Goal: Check status: Check status

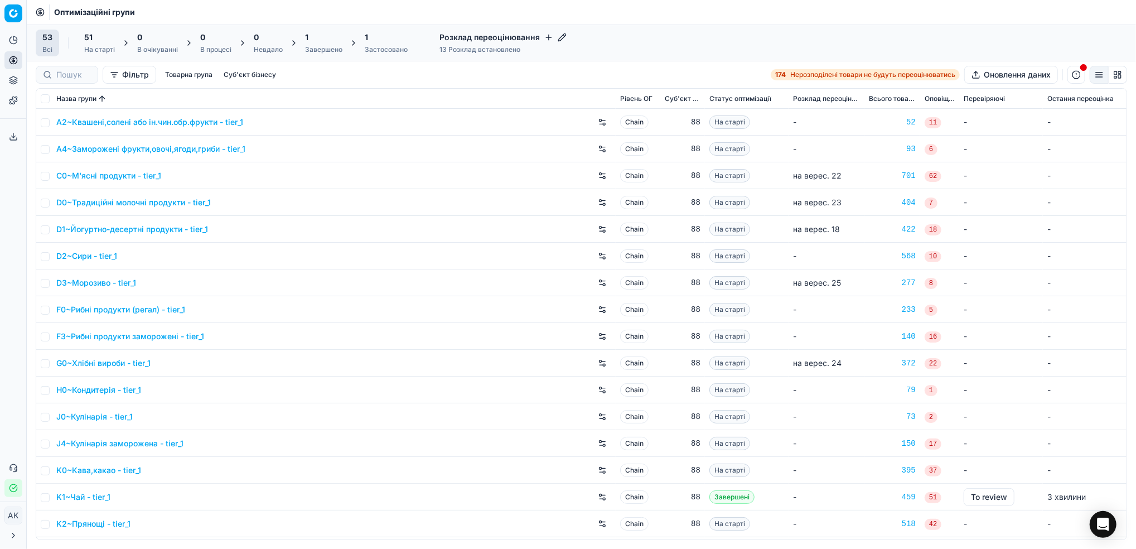
click at [320, 46] on div "Завершено" at bounding box center [323, 49] width 37 height 9
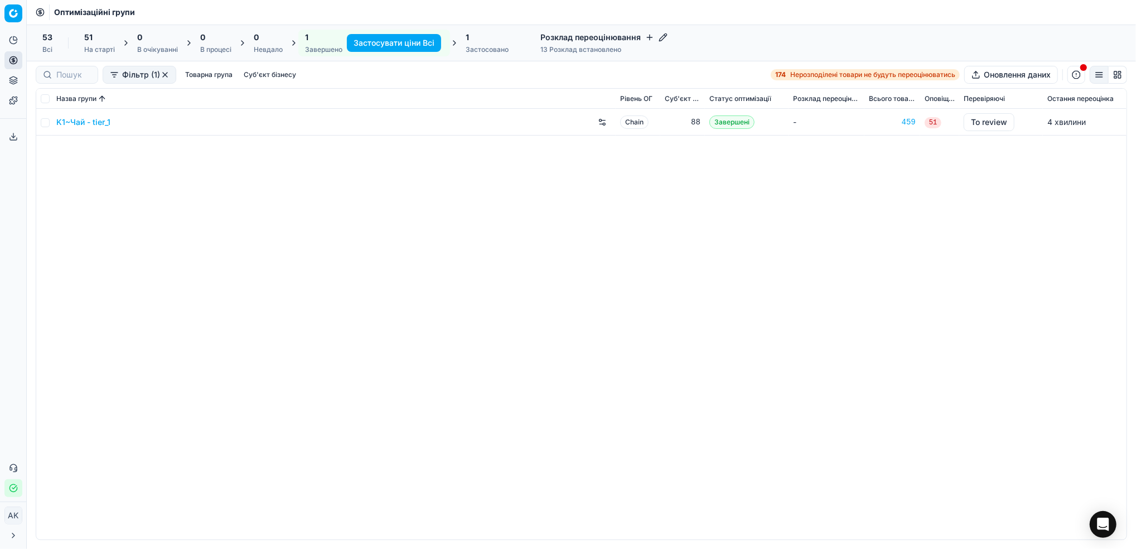
click at [484, 41] on div "1" at bounding box center [486, 37] width 43 height 11
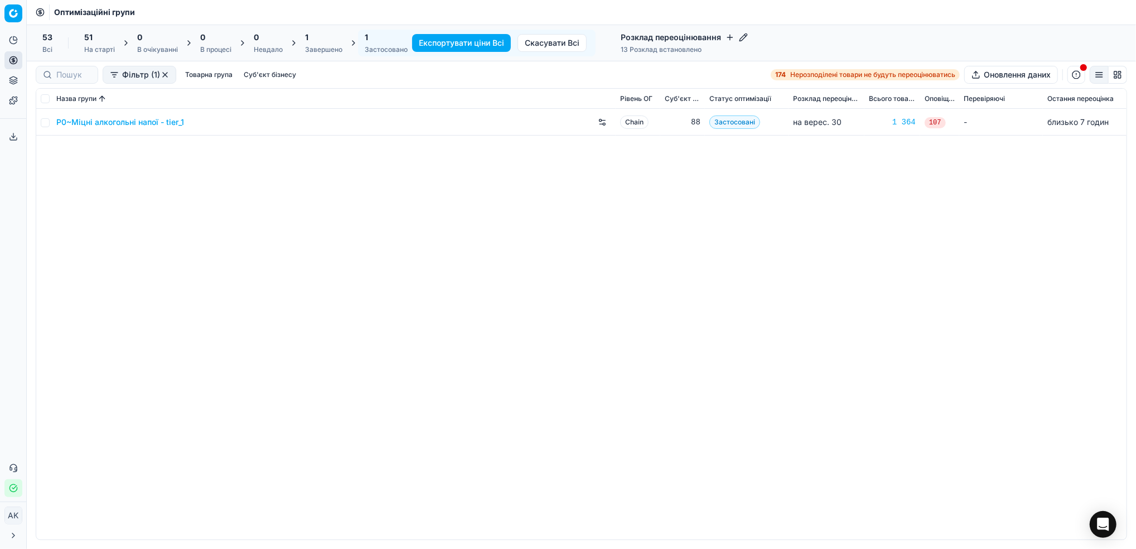
click at [326, 50] on div "Завершено" at bounding box center [323, 49] width 37 height 9
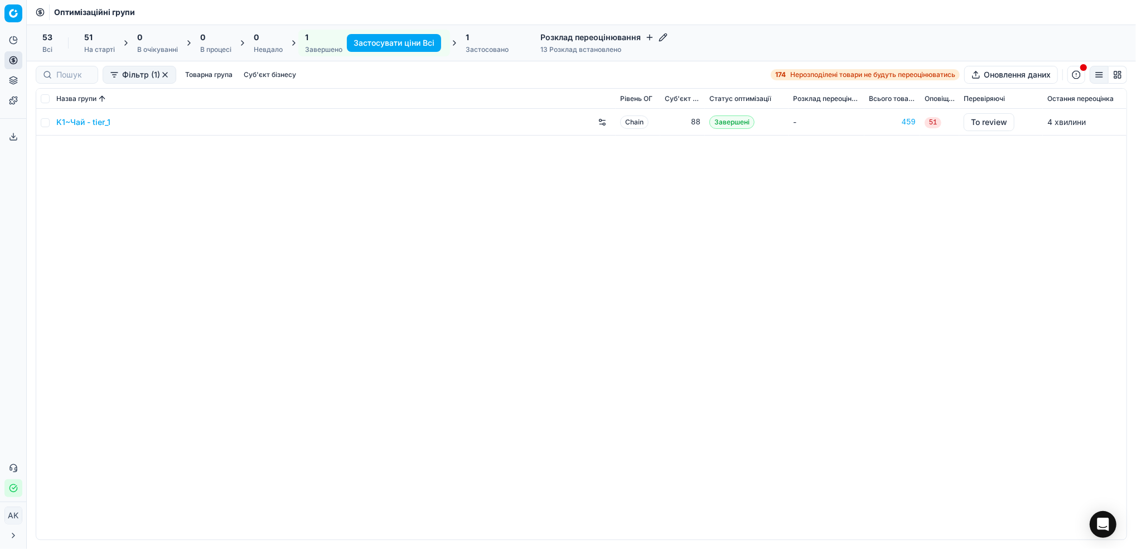
click at [83, 120] on link "K1~Чай - tier_1" at bounding box center [83, 122] width 54 height 11
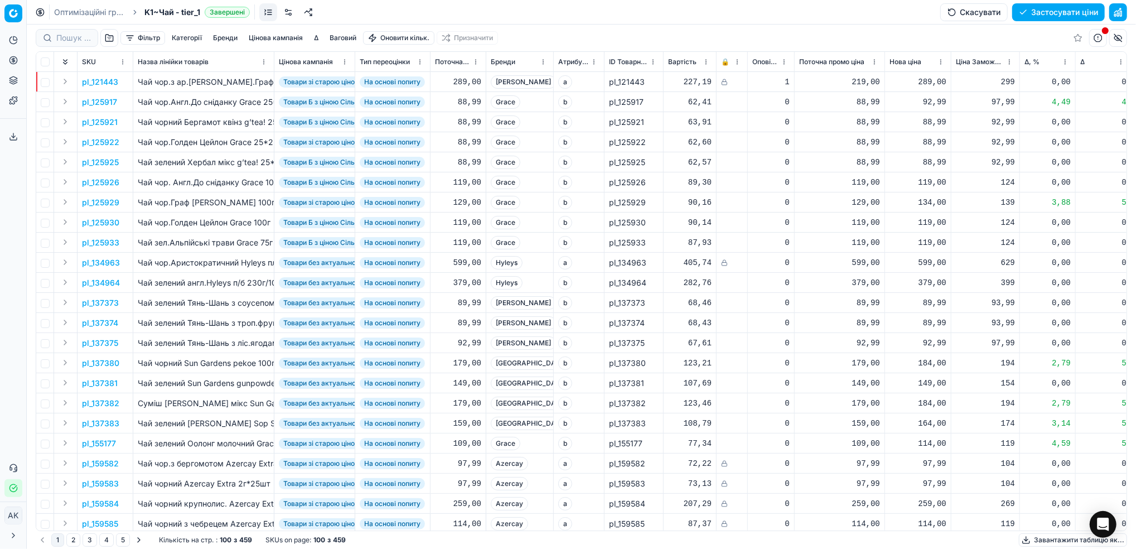
click at [72, 15] on link "Оптимізаційні групи" at bounding box center [89, 12] width 71 height 11
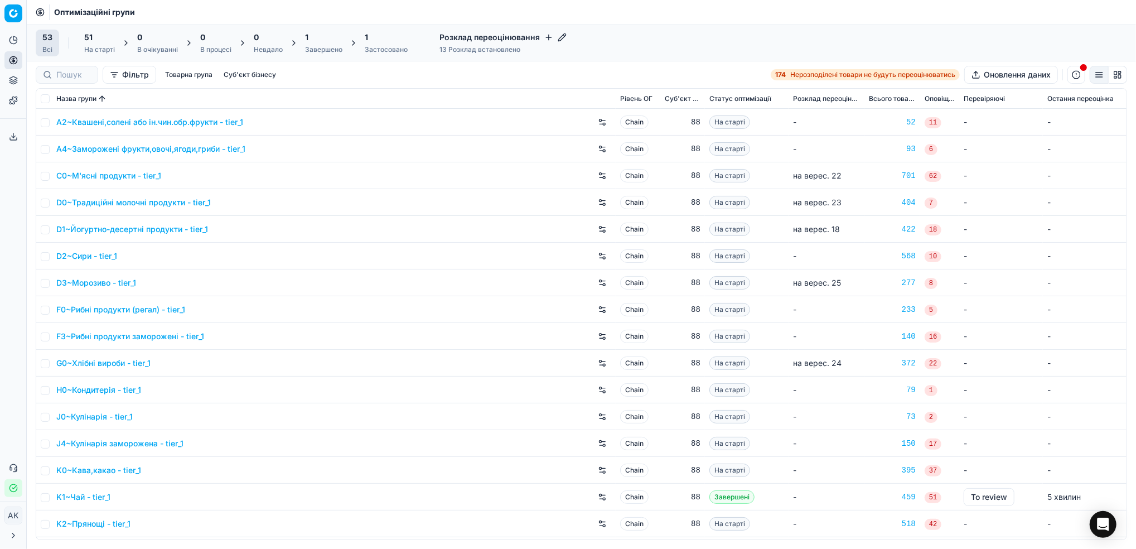
click at [315, 47] on div "Завершено" at bounding box center [323, 49] width 37 height 9
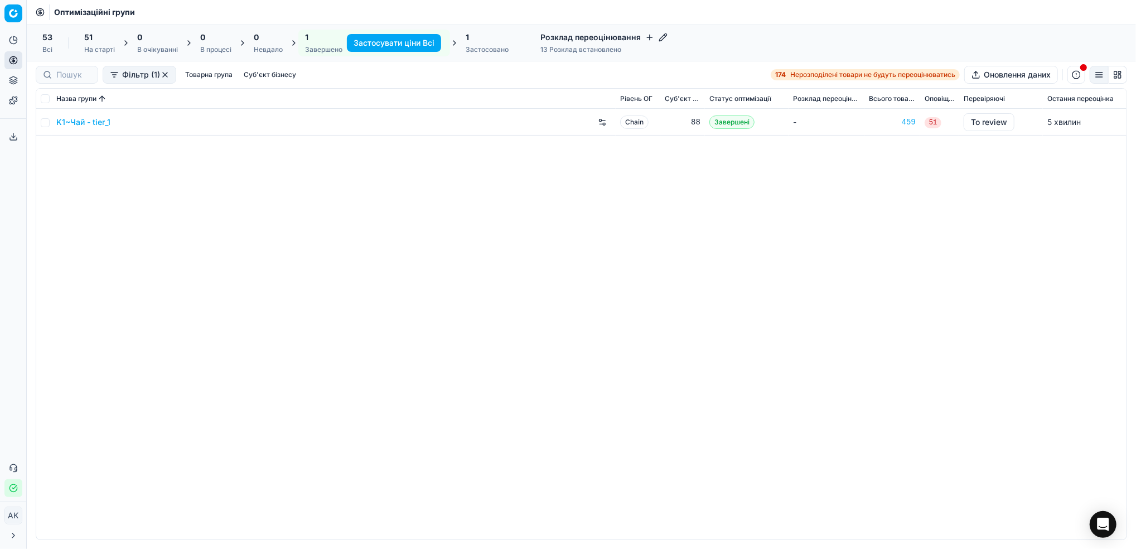
click at [179, 278] on div "K1~Чай - tier_1 Chain 88 Завершені - 459 51 To review 5 хвилин" at bounding box center [581, 324] width 1090 height 430
click at [86, 123] on link "K1~Чай - tier_1" at bounding box center [83, 122] width 54 height 11
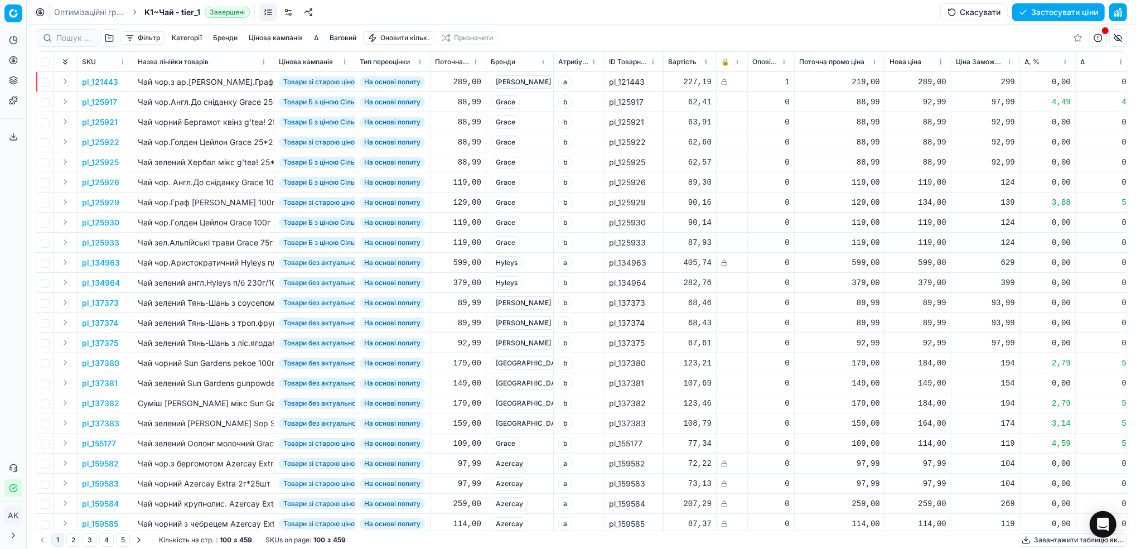
click at [72, 14] on link "Оптимізаційні групи" at bounding box center [89, 12] width 71 height 11
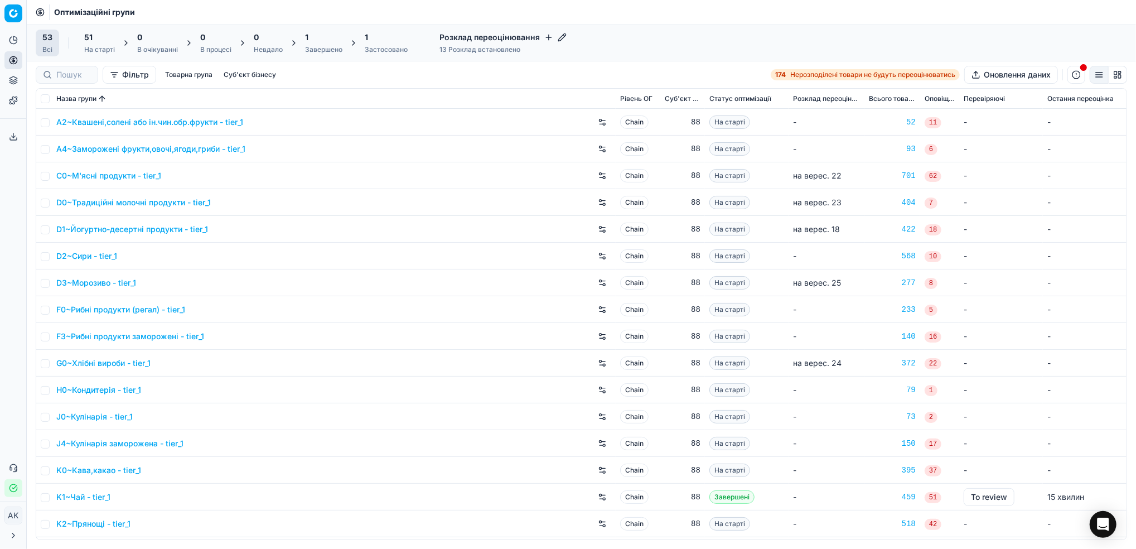
click at [316, 50] on div "Завершено" at bounding box center [323, 49] width 37 height 9
click at [308, 46] on div "Завершено" at bounding box center [323, 49] width 37 height 9
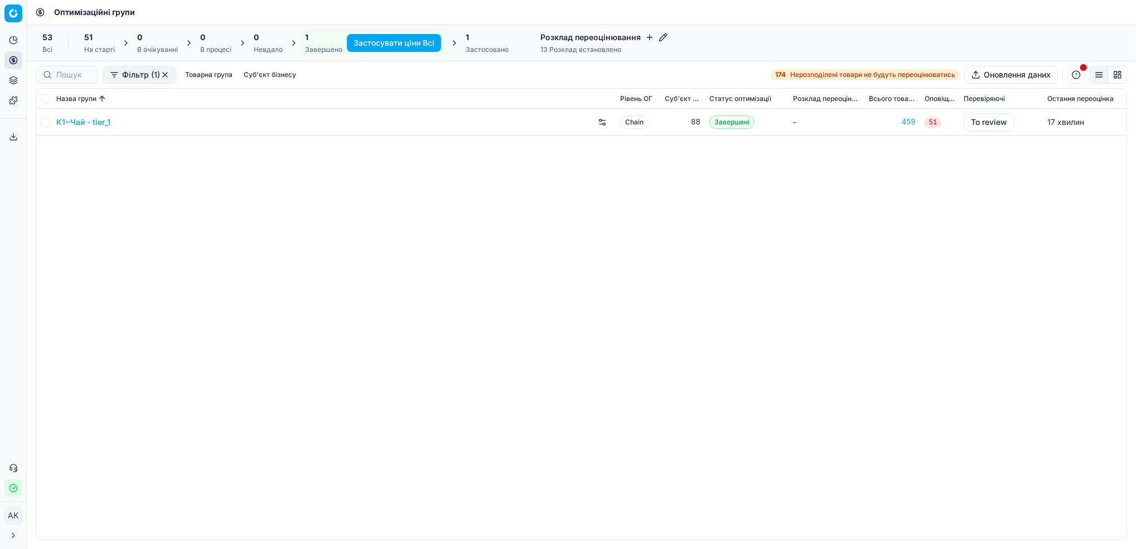
click at [12, 536] on icon at bounding box center [13, 535] width 9 height 9
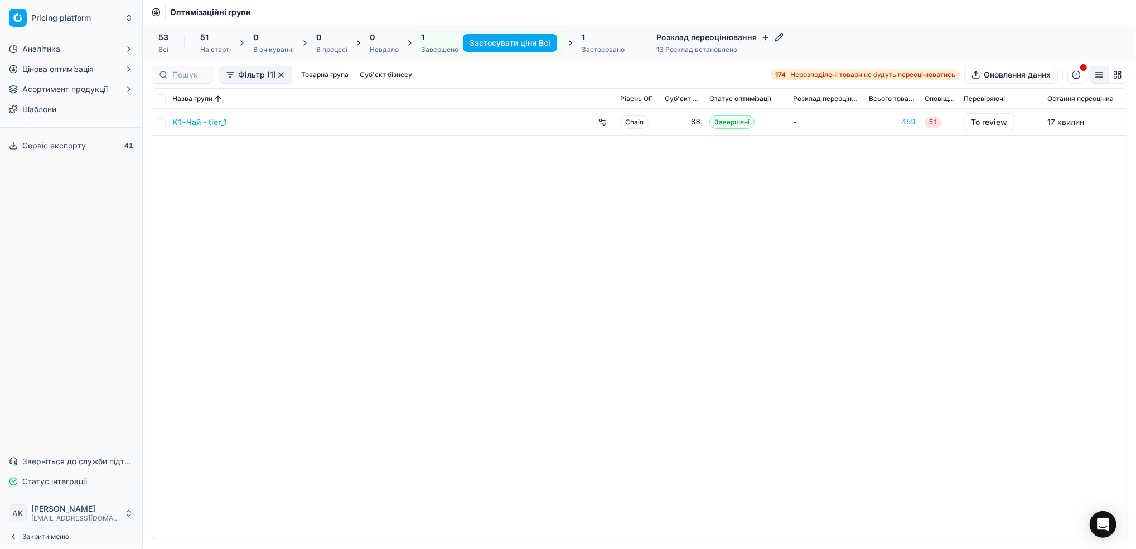
drag, startPoint x: 193, startPoint y: 1, endPoint x: 236, endPoint y: 375, distance: 377.1
click at [234, 377] on div "K1~Чай - tier_1 Chain 88 Завершені - 459 51 To review 17 хвилин" at bounding box center [639, 324] width 974 height 430
click at [224, 305] on div "K1~Чай - tier_1 Chain 88 Завершені - 459 51 To review 17 хвилин" at bounding box center [639, 324] width 974 height 430
click at [7, 532] on button "Закрити меню" at bounding box center [70, 536] width 133 height 16
